Goal: Information Seeking & Learning: Compare options

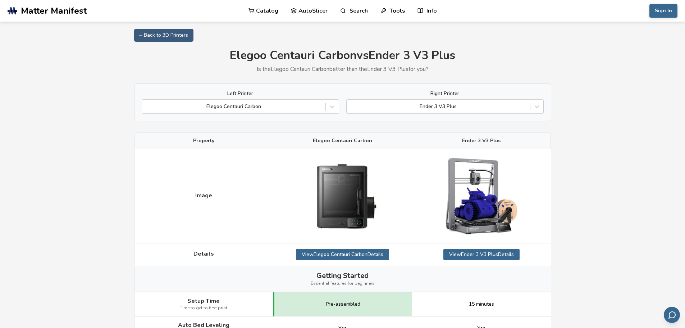
click at [474, 185] on img at bounding box center [482, 196] width 72 height 77
click at [535, 104] on icon at bounding box center [536, 106] width 7 height 7
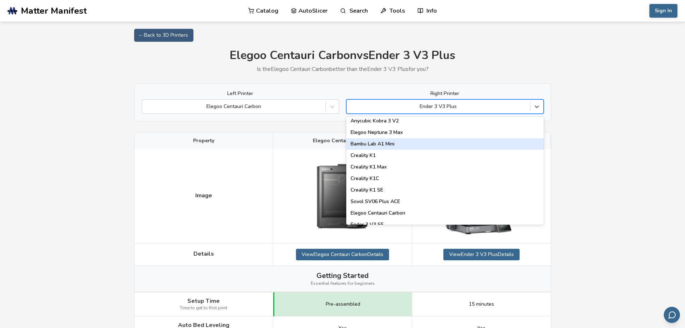
scroll to position [144, 0]
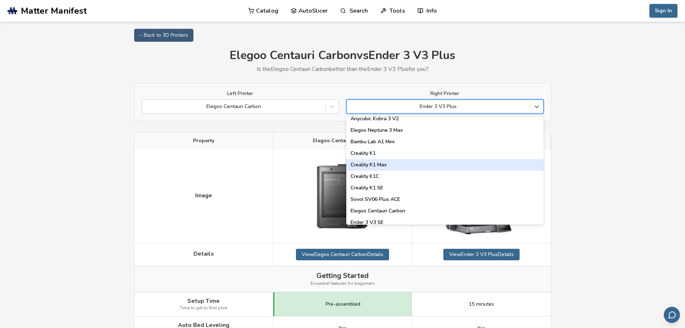
click at [475, 167] on div "Creality K1 Max" at bounding box center [444, 165] width 197 height 12
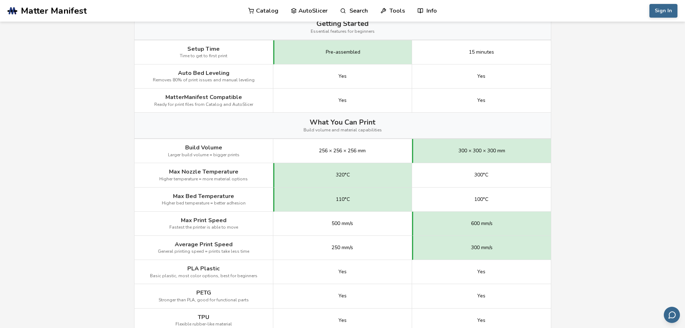
scroll to position [288, 0]
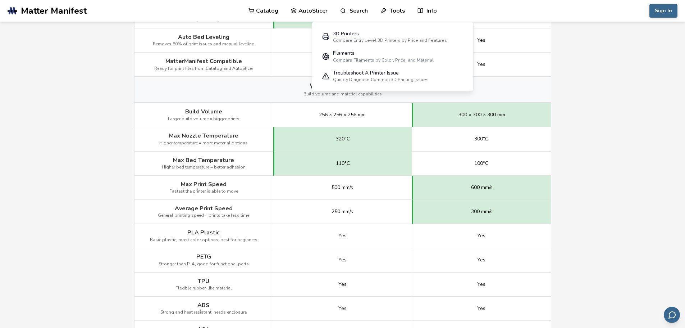
click at [594, 174] on main "← Back to 3D Printers Elegoo Centauri Carbon vs Creality K1 Max Is the Elegoo C…" at bounding box center [342, 258] width 685 height 1092
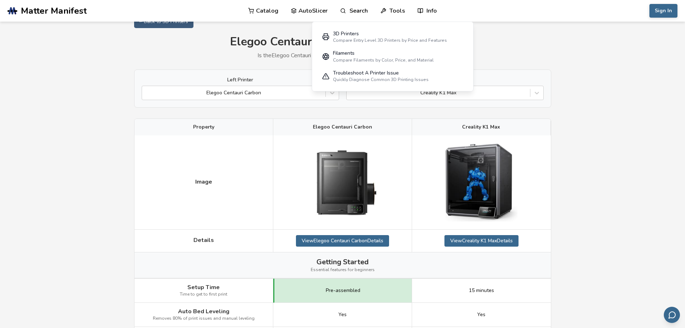
scroll to position [0, 0]
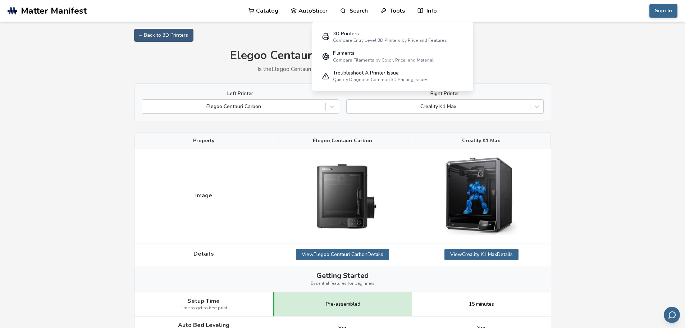
drag, startPoint x: 490, startPoint y: 182, endPoint x: 641, endPoint y: 151, distance: 153.9
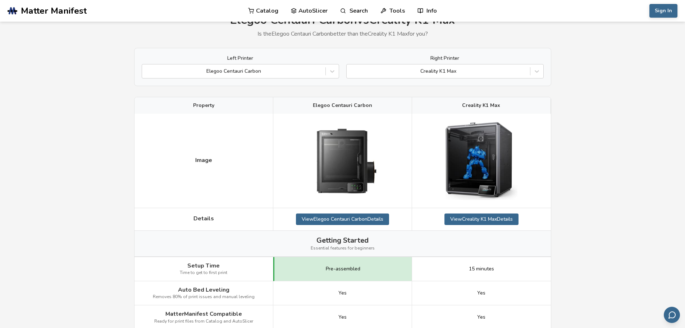
scroll to position [72, 0]
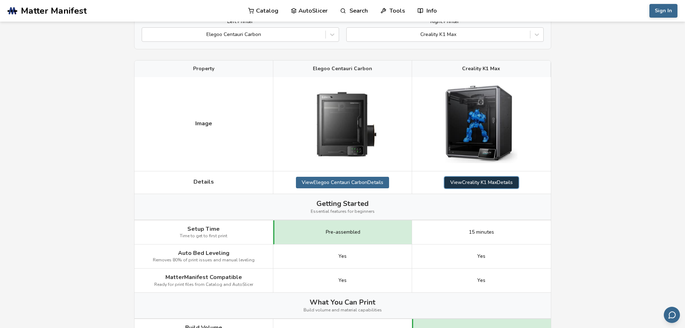
click at [495, 181] on link "View Creality K1 Max Details" at bounding box center [482, 183] width 74 height 12
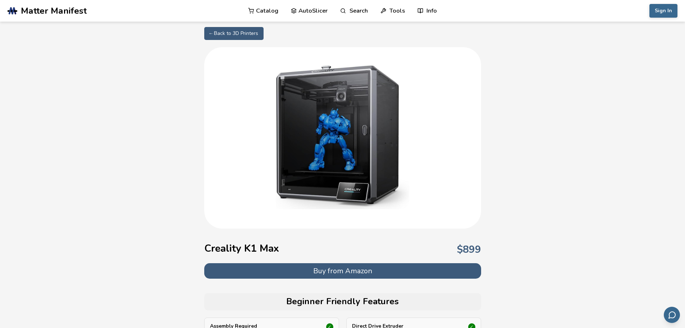
click at [216, 32] on link "← Back to 3D Printers" at bounding box center [233, 33] width 59 height 13
select select "**********"
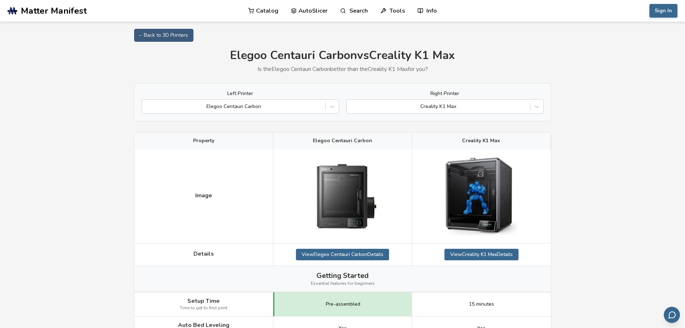
scroll to position [72, 0]
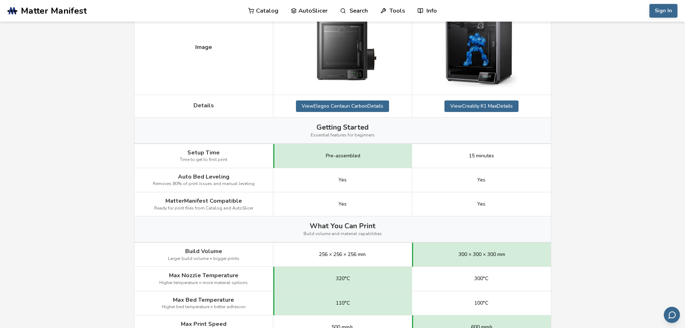
scroll to position [36, 0]
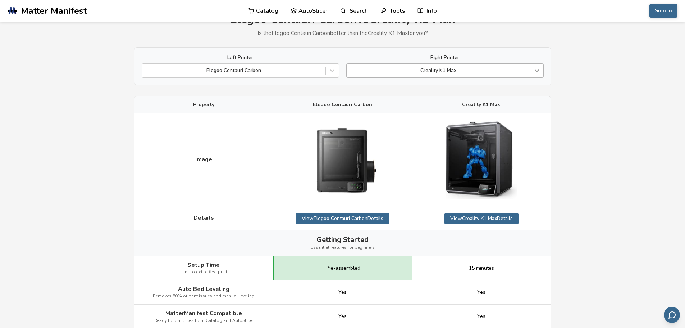
click at [535, 70] on icon at bounding box center [537, 71] width 4 height 3
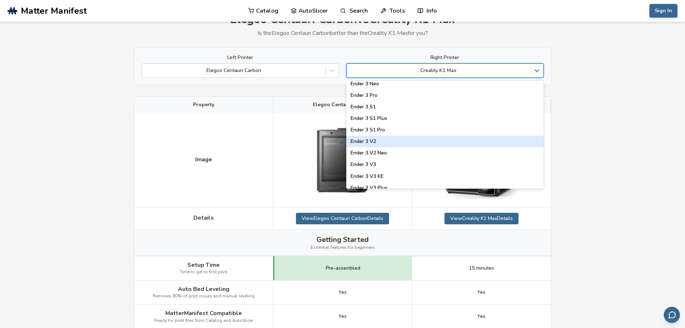
scroll to position [683, 0]
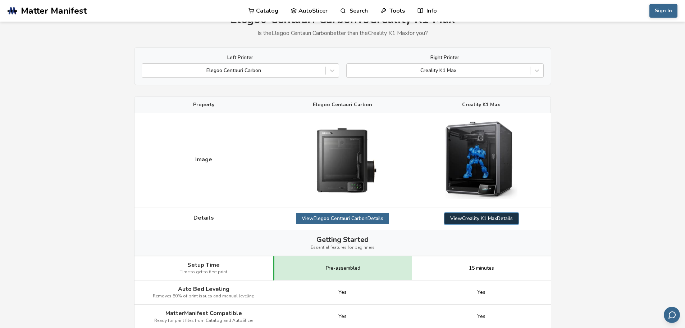
click at [459, 213] on link "View Creality K1 Max Details" at bounding box center [482, 219] width 74 height 12
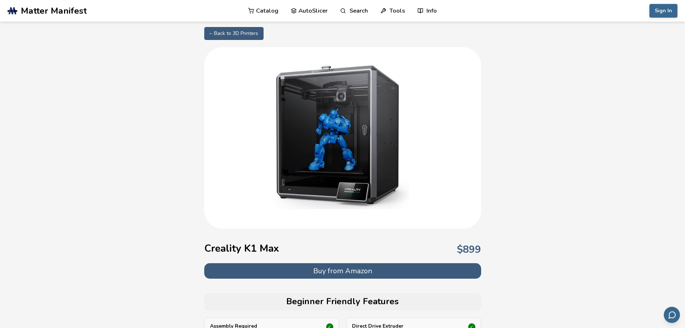
drag, startPoint x: 370, startPoint y: 274, endPoint x: 324, endPoint y: 270, distance: 46.2
click at [324, 270] on button "Buy from Amazon" at bounding box center [342, 270] width 277 height 15
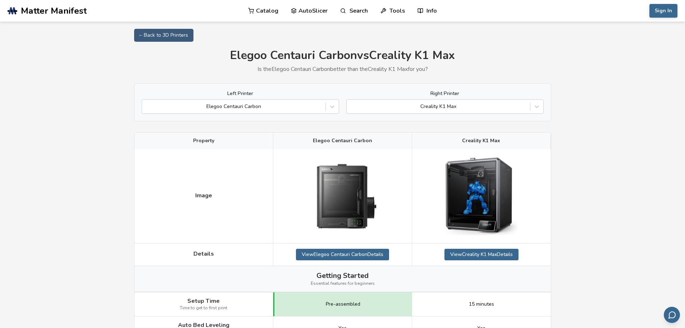
drag, startPoint x: 630, startPoint y: 91, endPoint x: 623, endPoint y: 91, distance: 7.2
